Goal: Information Seeking & Learning: Learn about a topic

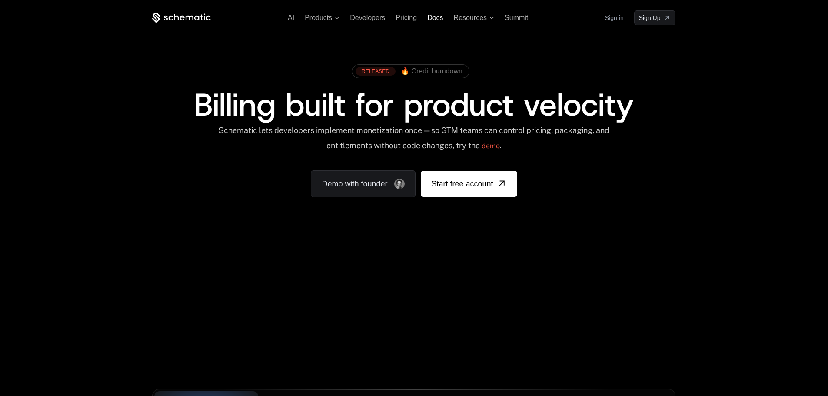
click at [437, 19] on span "Docs" at bounding box center [435, 17] width 16 height 7
click at [435, 14] on span "Docs" at bounding box center [435, 17] width 16 height 7
click at [297, 18] on ul "AI Products Developers Pricing Docs Resources Summit" at bounding box center [408, 18] width 240 height 8
click at [289, 15] on span "AI" at bounding box center [291, 17] width 7 height 7
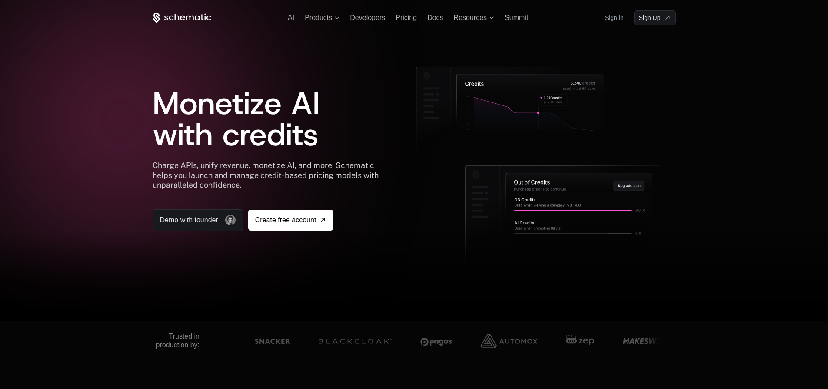
click at [321, 23] on div "AI Products Developers Pricing Docs Resources Summit Sign in Sign Up" at bounding box center [413, 17] width 523 height 15
click at [321, 20] on span "Products" at bounding box center [318, 18] width 27 height 8
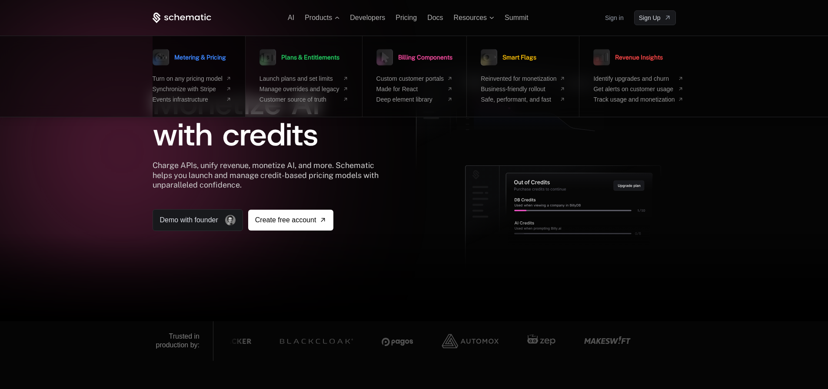
click at [211, 55] on span "Metering & Pricing" at bounding box center [200, 57] width 52 height 6
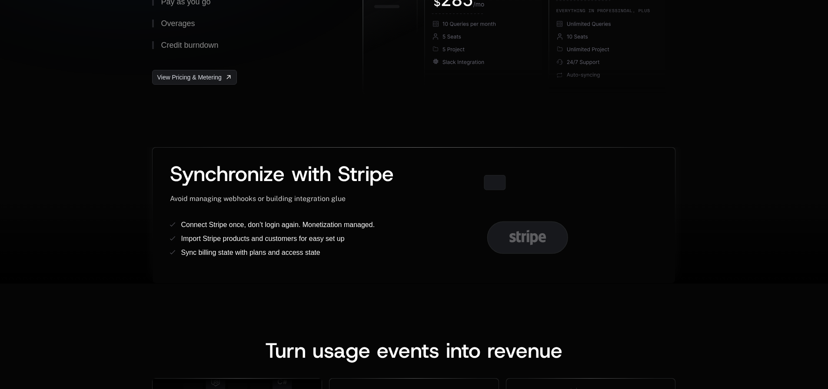
drag, startPoint x: 434, startPoint y: 226, endPoint x: 237, endPoint y: 215, distance: 197.1
click at [235, 219] on div "Avoid managing webhooks or building integration glue" at bounding box center [291, 208] width 242 height 26
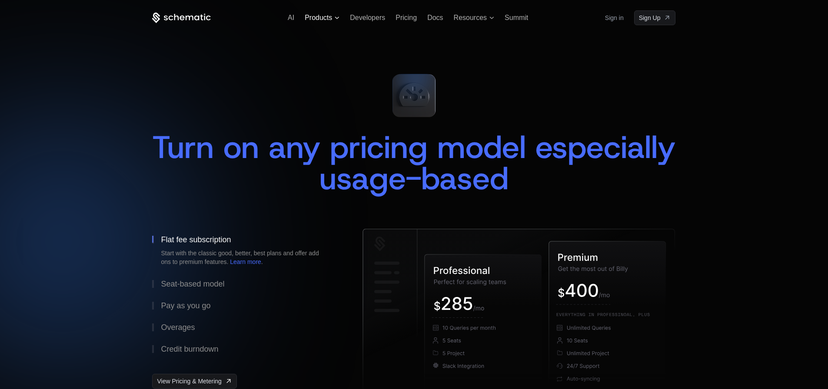
click at [323, 18] on span "Products" at bounding box center [318, 18] width 27 height 8
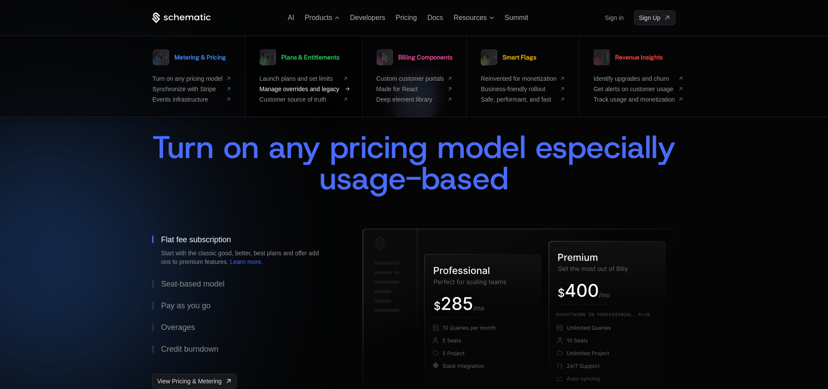
click at [325, 91] on span "Manage overrides and legacy" at bounding box center [299, 89] width 80 height 7
